Goal: Check status: Check status

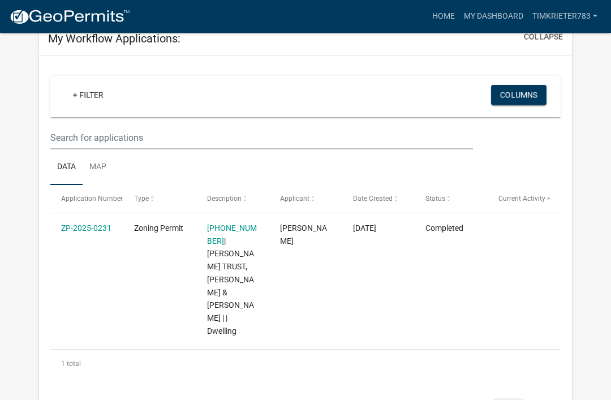
scroll to position [70, 0]
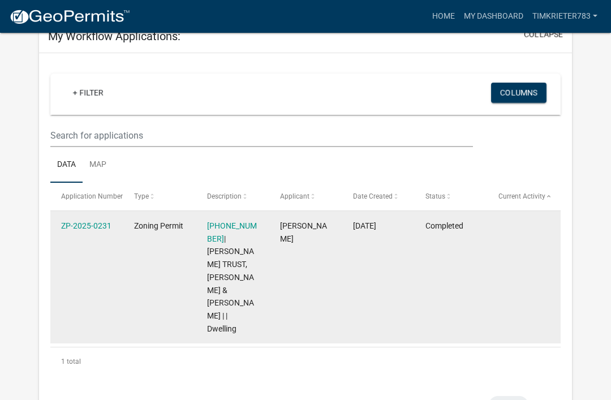
click at [218, 269] on div "[PHONE_NUMBER] | [PERSON_NAME] TRUST, [PERSON_NAME] & [PERSON_NAME] | | Dwelling" at bounding box center [232, 278] width 51 height 116
click at [182, 267] on datatable-body-cell "Zoning Permit" at bounding box center [159, 277] width 73 height 132
click at [249, 229] on link "[PHONE_NUMBER]" at bounding box center [232, 232] width 50 height 22
click at [85, 227] on link "ZP-2025-0231" at bounding box center [86, 225] width 50 height 9
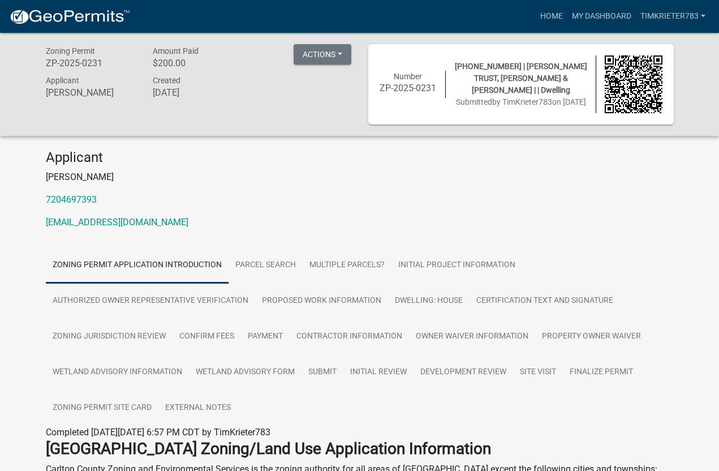
click at [463, 379] on link "Development Review" at bounding box center [464, 372] width 100 height 36
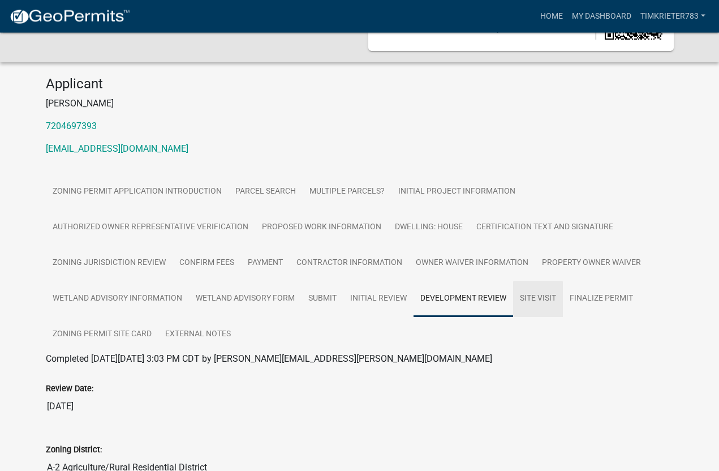
scroll to position [74, 0]
click at [541, 300] on link "Site Visit" at bounding box center [538, 299] width 50 height 36
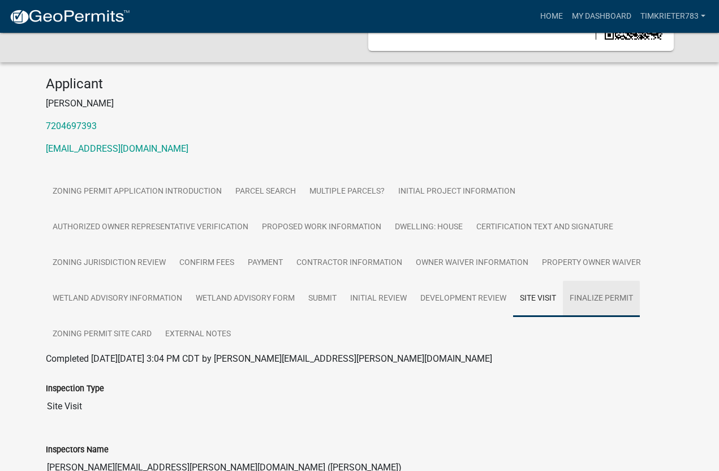
click at [605, 302] on link "Finalize Permit" at bounding box center [601, 299] width 77 height 36
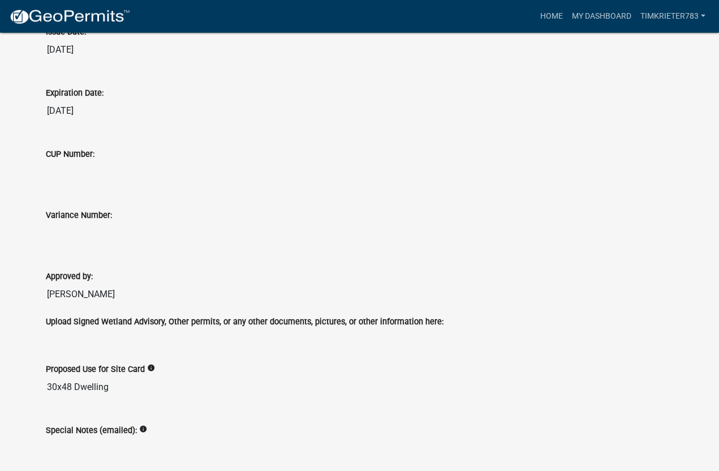
scroll to position [493, 0]
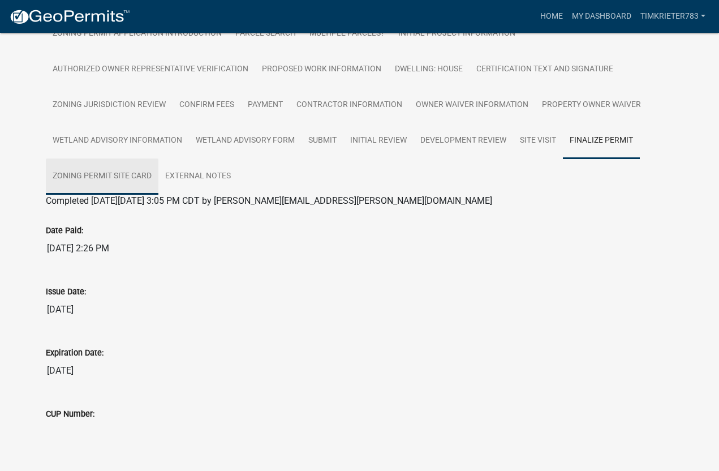
click at [110, 178] on link "Zoning Permit Site Card" at bounding box center [102, 176] width 113 height 36
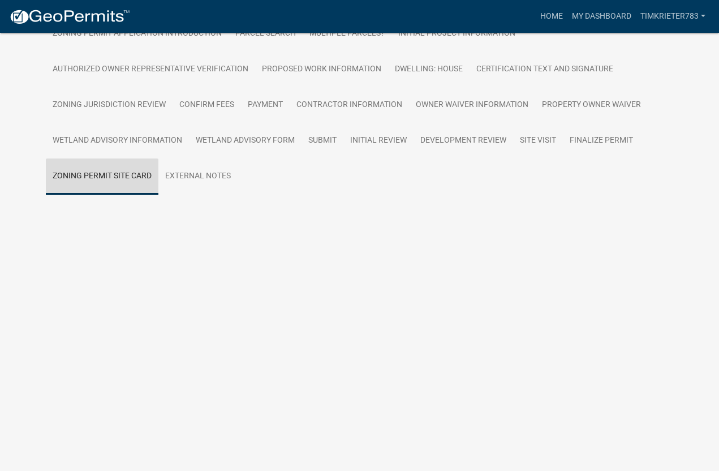
scroll to position [33, 0]
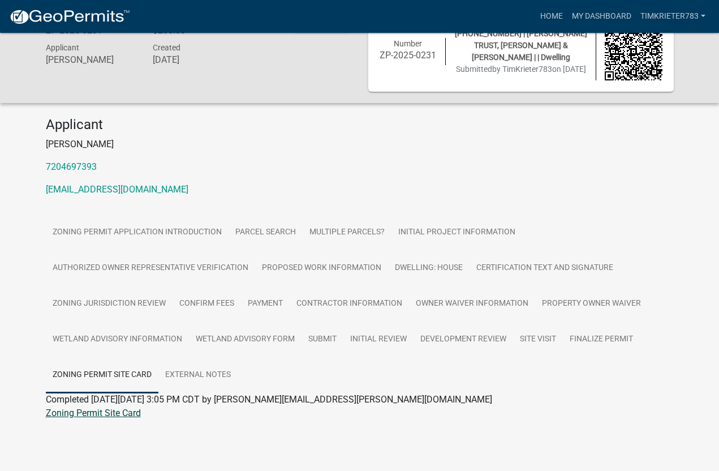
click at [105, 399] on link "Zoning Permit Site Card" at bounding box center [93, 412] width 95 height 11
click at [208, 372] on link "External Notes" at bounding box center [197, 375] width 79 height 36
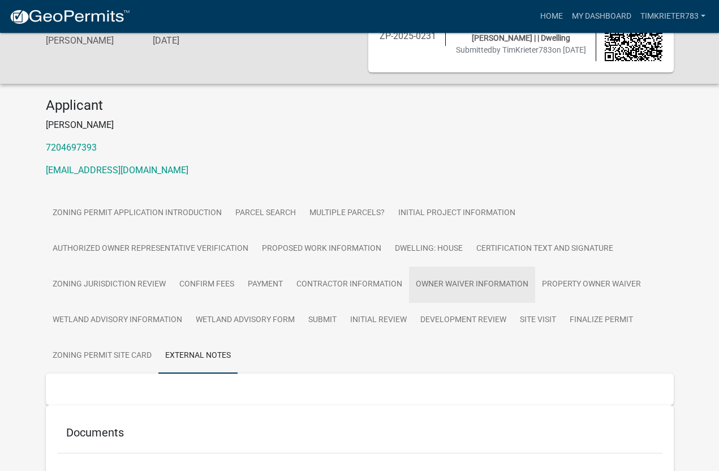
scroll to position [80, 0]
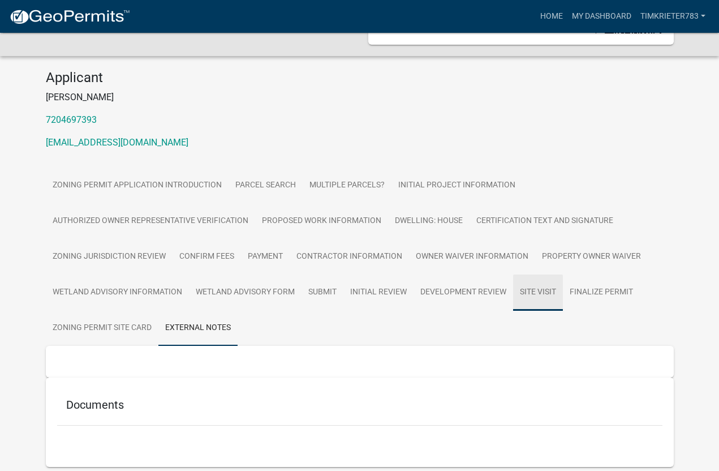
click at [532, 296] on link "Site Visit" at bounding box center [538, 292] width 50 height 36
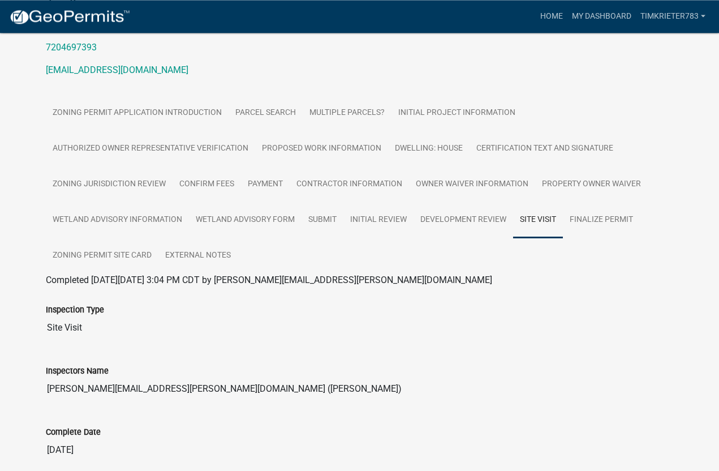
scroll to position [151, 0]
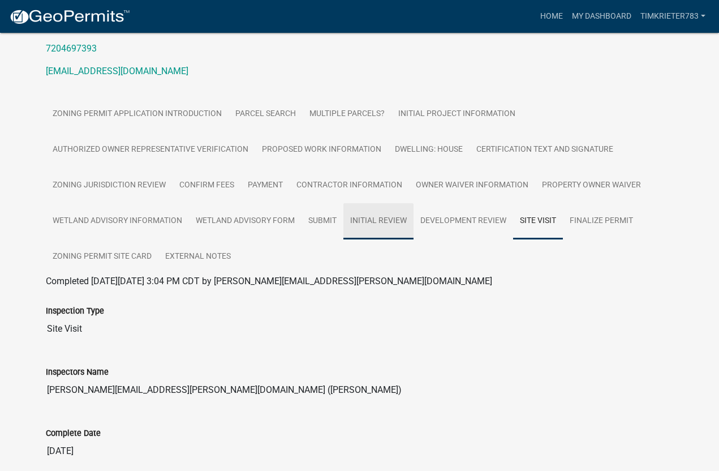
click at [381, 222] on link "Initial Review" at bounding box center [378, 221] width 70 height 36
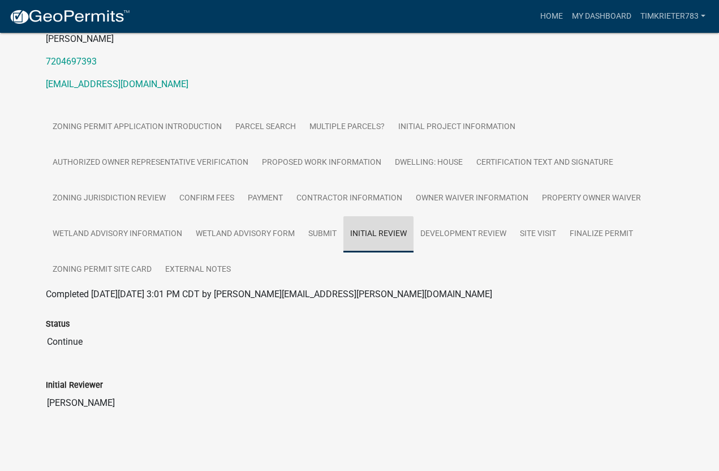
scroll to position [137, 0]
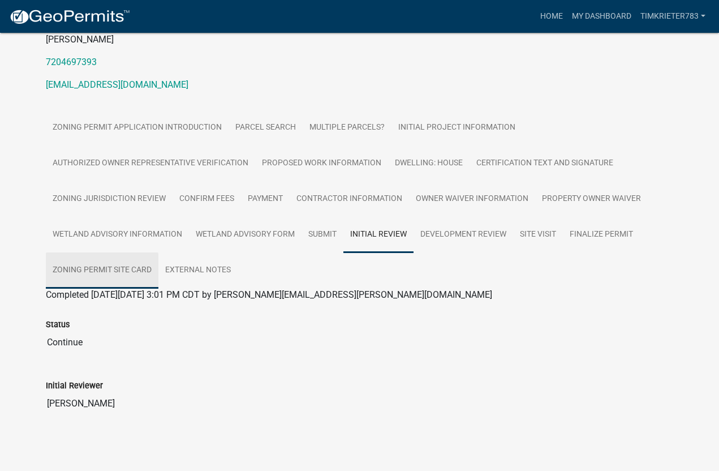
click at [125, 282] on link "Zoning Permit Site Card" at bounding box center [102, 270] width 113 height 36
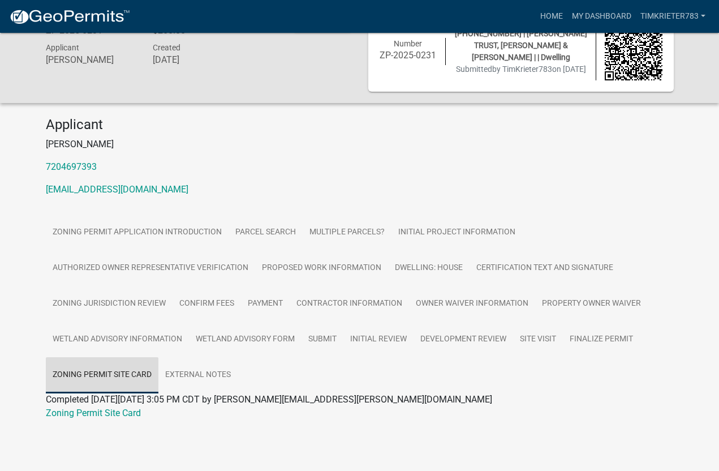
scroll to position [33, 0]
